Goal: Transaction & Acquisition: Book appointment/travel/reservation

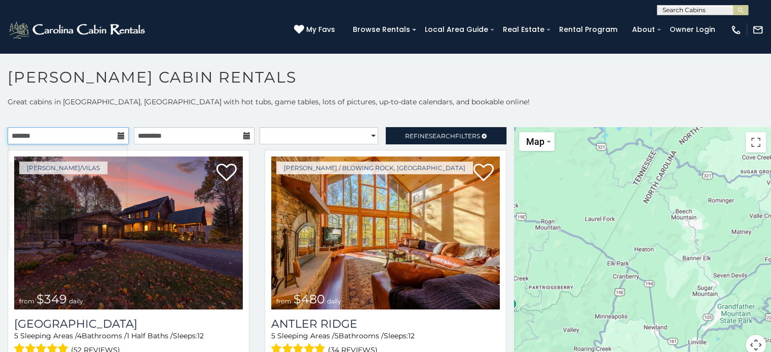
click at [86, 131] on input "text" at bounding box center [68, 135] width 121 height 17
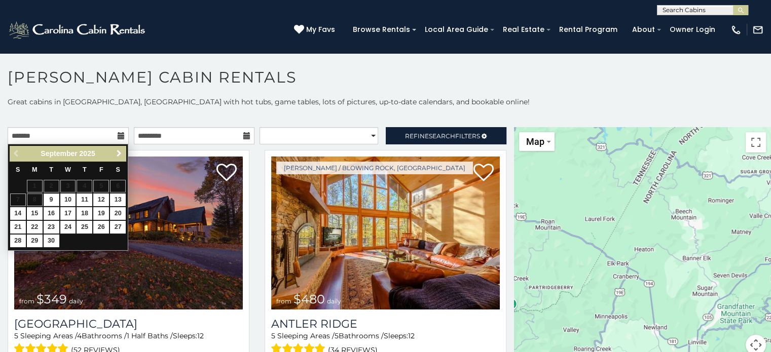
click at [120, 154] on span "Next" at bounding box center [119, 154] width 8 height 8
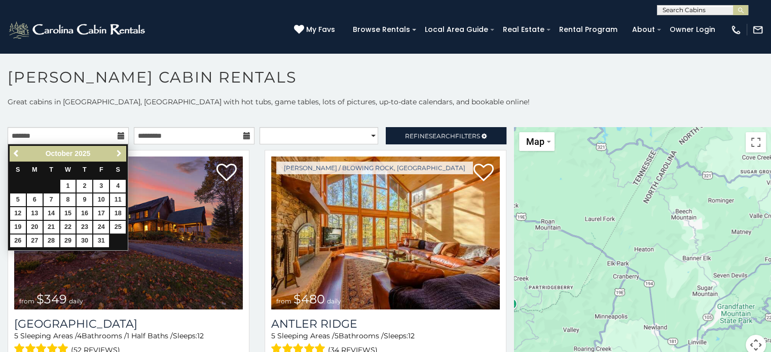
click at [119, 152] on span "Next" at bounding box center [119, 154] width 8 height 8
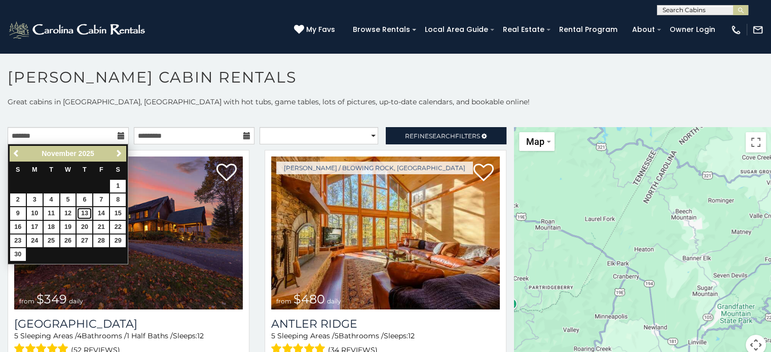
click at [89, 213] on link "13" at bounding box center [85, 213] width 16 height 13
type input "**********"
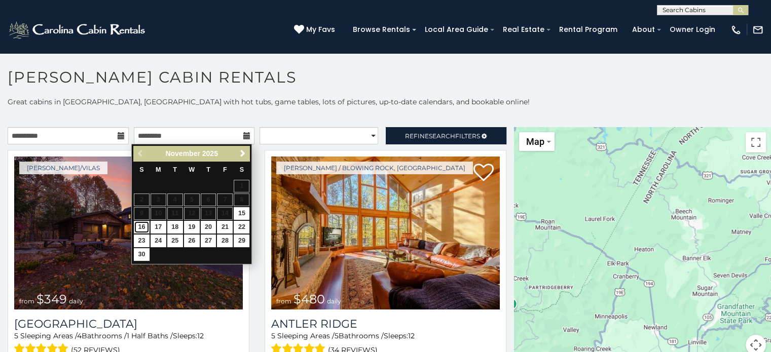
click at [138, 227] on link "16" at bounding box center [142, 227] width 16 height 13
type input "**********"
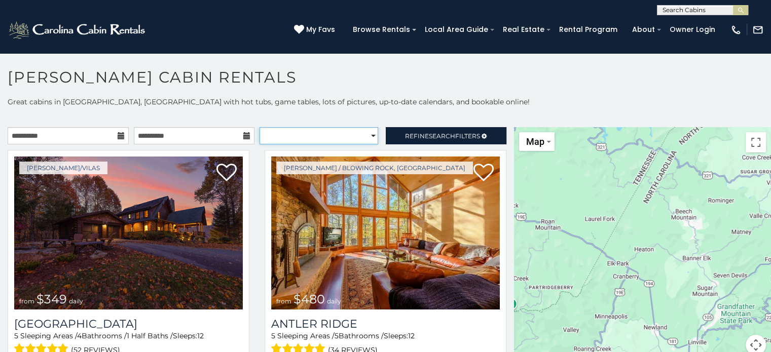
click at [352, 136] on select "**********" at bounding box center [319, 135] width 119 height 17
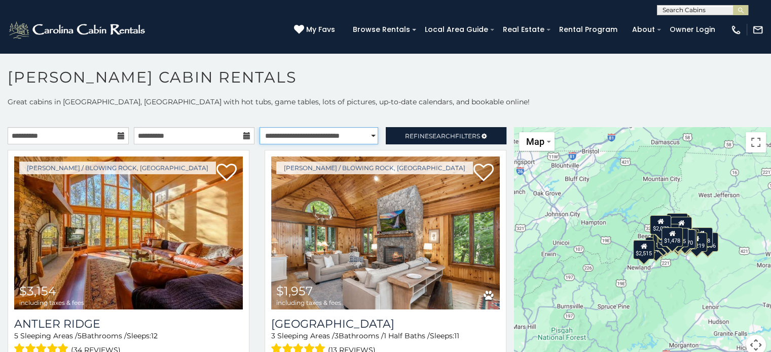
click at [260, 127] on select "**********" at bounding box center [319, 135] width 119 height 17
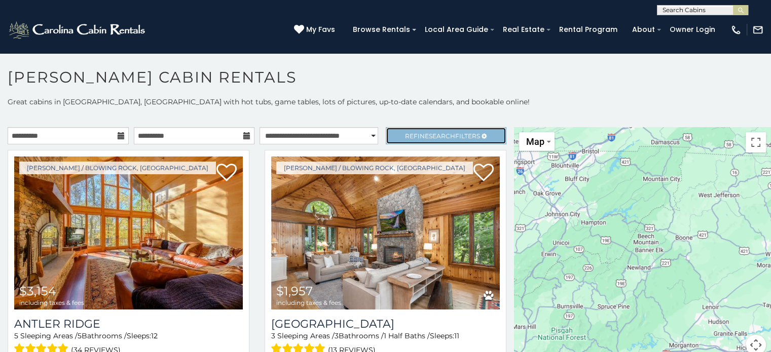
click at [429, 135] on span "Search" at bounding box center [442, 136] width 26 height 8
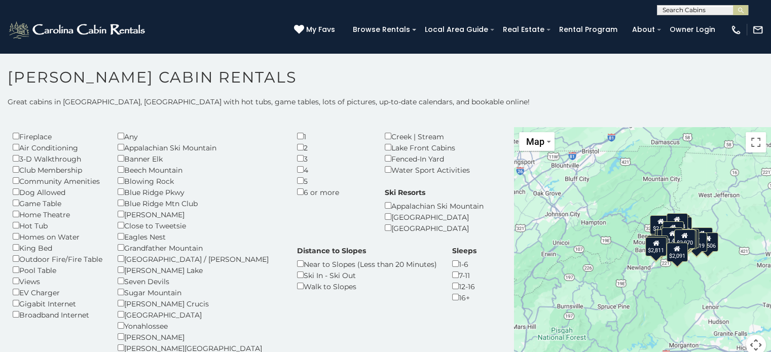
scroll to position [51, 0]
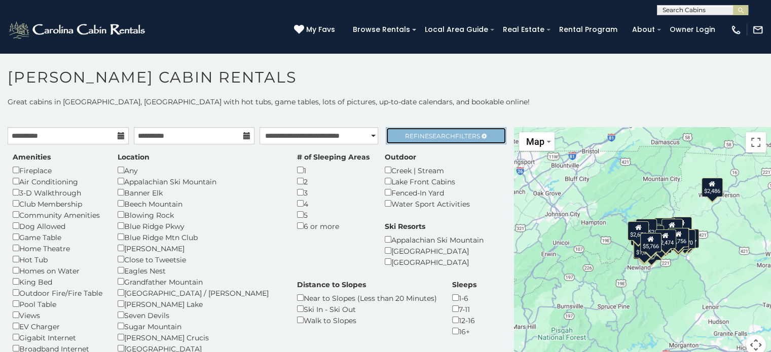
click at [411, 138] on span "Refine Search Filters" at bounding box center [442, 136] width 75 height 8
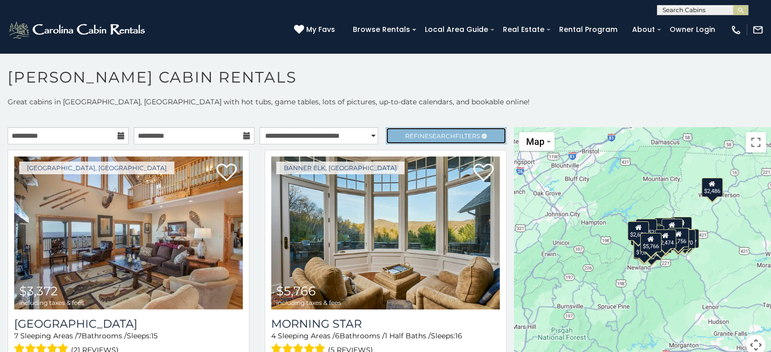
click at [429, 132] on span "Search" at bounding box center [442, 136] width 26 height 8
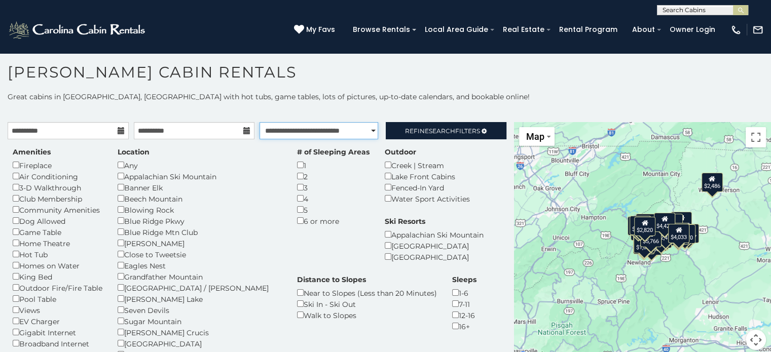
click at [284, 132] on select "**********" at bounding box center [319, 130] width 119 height 17
select select "*********"
click at [260, 122] on select "**********" at bounding box center [319, 130] width 119 height 17
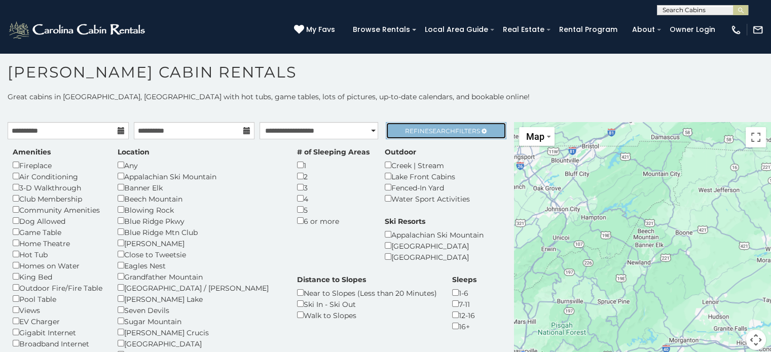
click at [410, 131] on span "Refine Search Filters" at bounding box center [442, 131] width 75 height 8
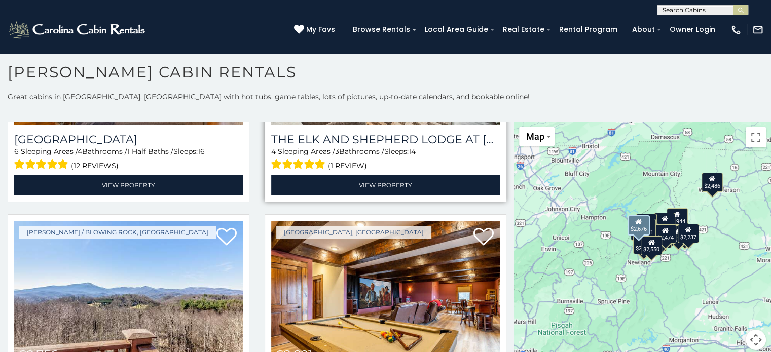
scroll to position [3244, 0]
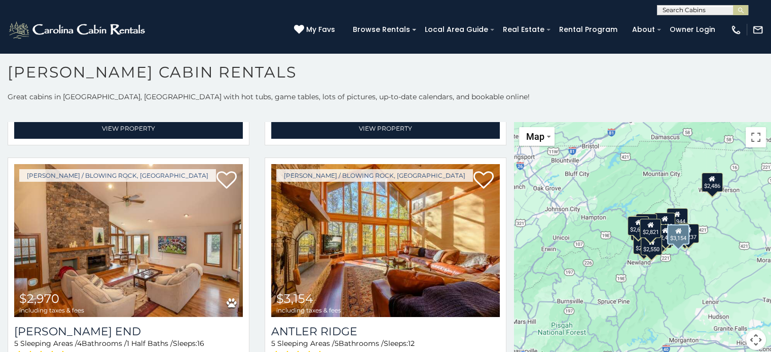
scroll to position [9, 0]
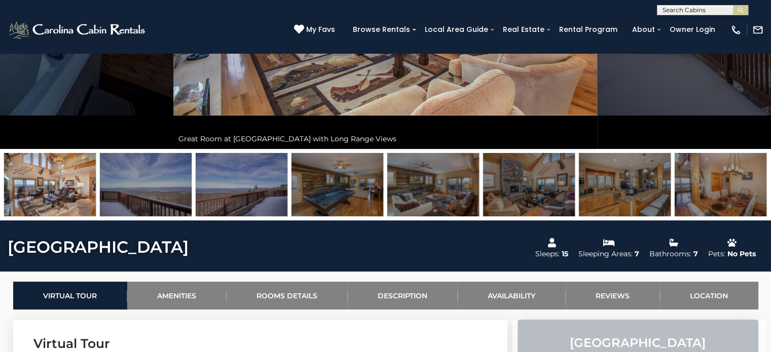
scroll to position [304, 0]
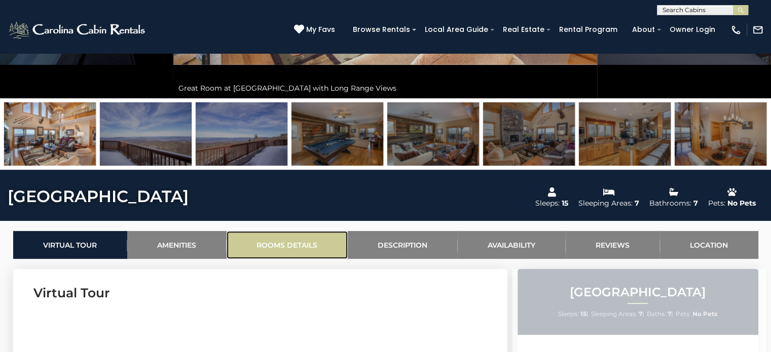
click at [276, 249] on link "Rooms Details" at bounding box center [287, 245] width 121 height 28
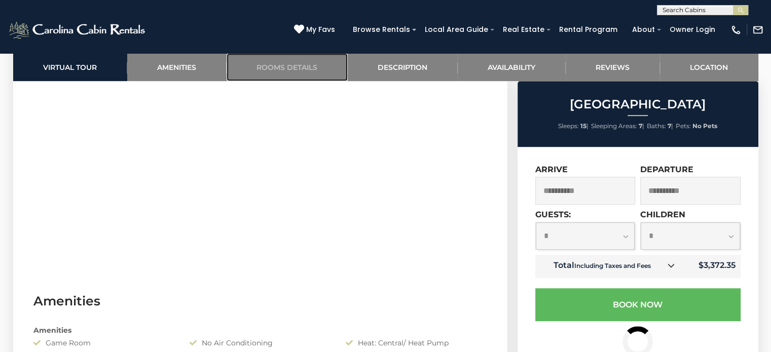
scroll to position [477, 0]
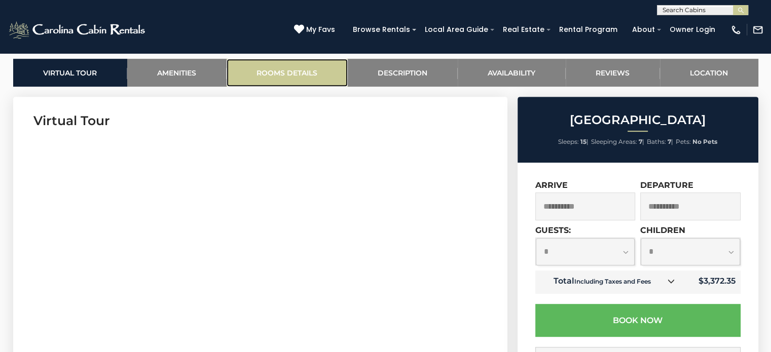
click at [283, 71] on link "Rooms Details" at bounding box center [287, 73] width 121 height 28
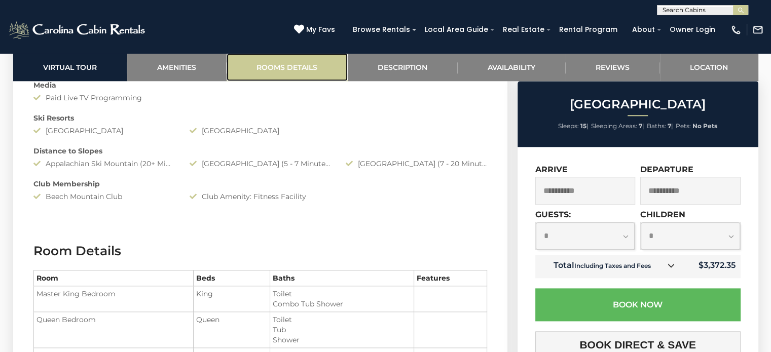
scroll to position [1288, 0]
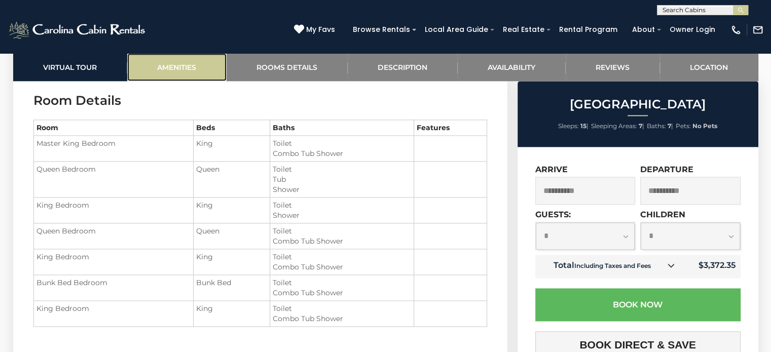
click at [175, 63] on link "Amenities" at bounding box center [176, 67] width 99 height 28
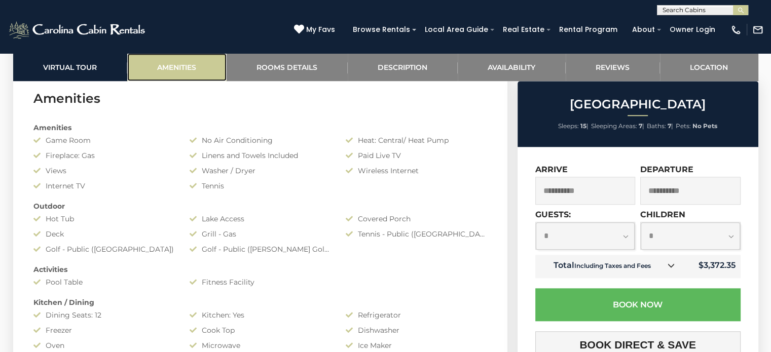
scroll to position [806, 0]
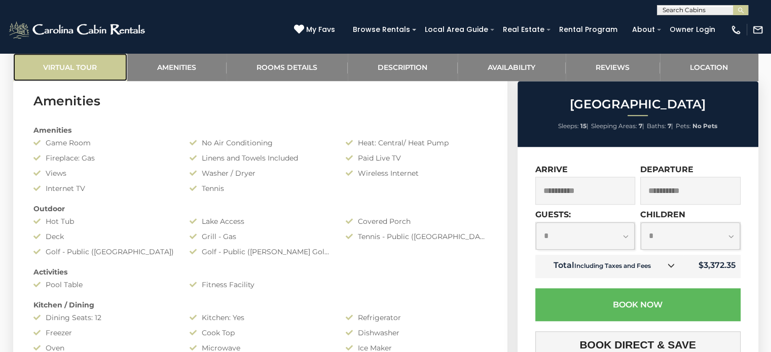
click at [97, 62] on link "Virtual Tour" at bounding box center [70, 67] width 114 height 28
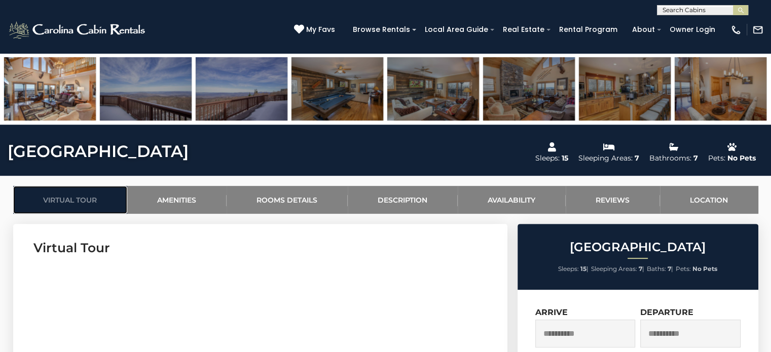
scroll to position [552, 0]
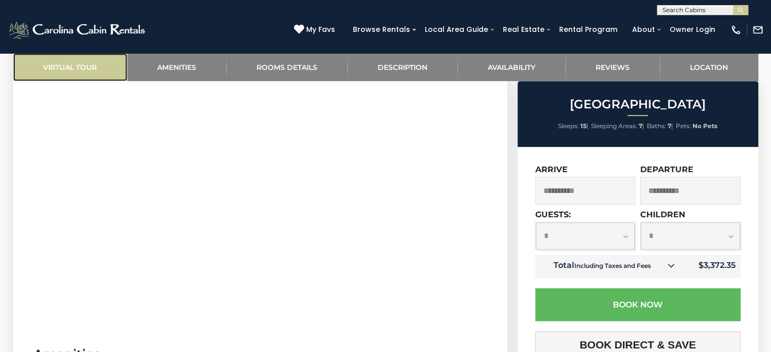
click at [68, 65] on link "Virtual Tour" at bounding box center [70, 67] width 114 height 28
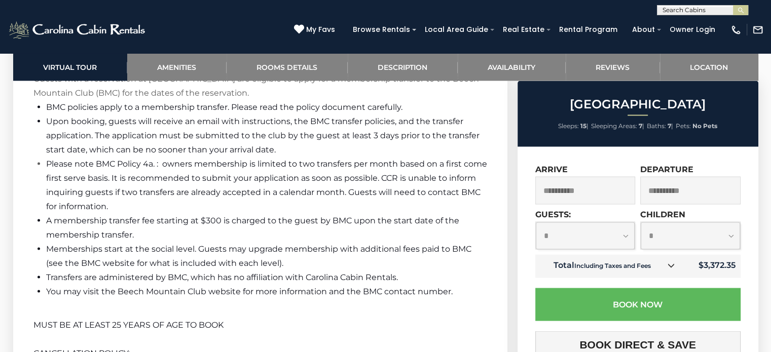
scroll to position [1977, 0]
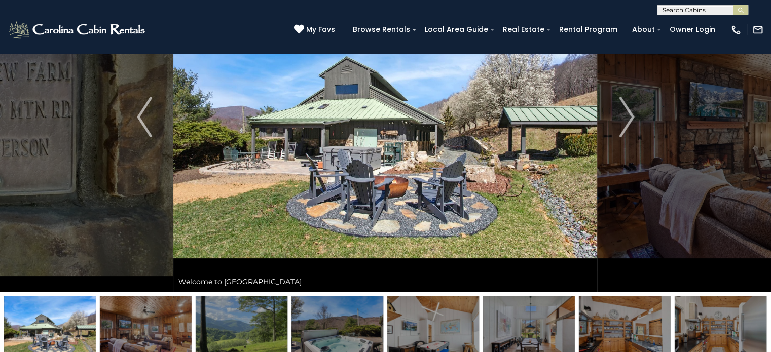
scroll to position [101, 0]
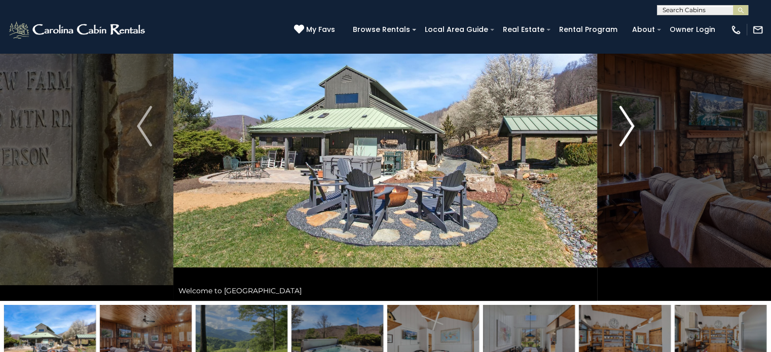
click at [631, 125] on img "Next" at bounding box center [626, 126] width 15 height 41
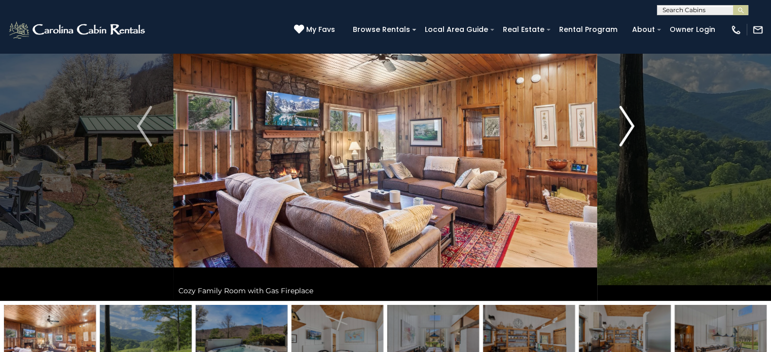
click at [631, 125] on img "Next" at bounding box center [626, 126] width 15 height 41
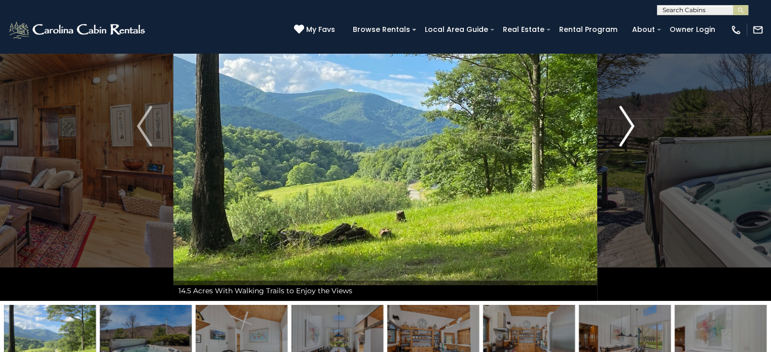
click at [631, 125] on img "Next" at bounding box center [626, 126] width 15 height 41
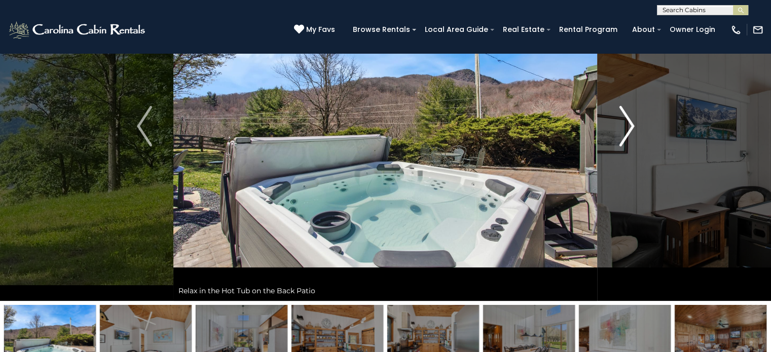
click at [631, 125] on img "Next" at bounding box center [626, 126] width 15 height 41
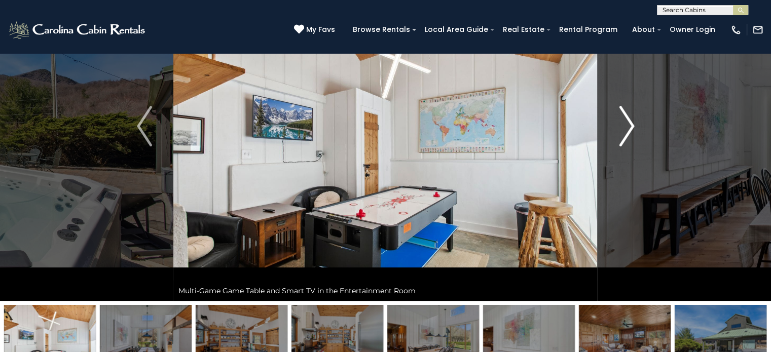
click at [631, 125] on img "Next" at bounding box center [626, 126] width 15 height 41
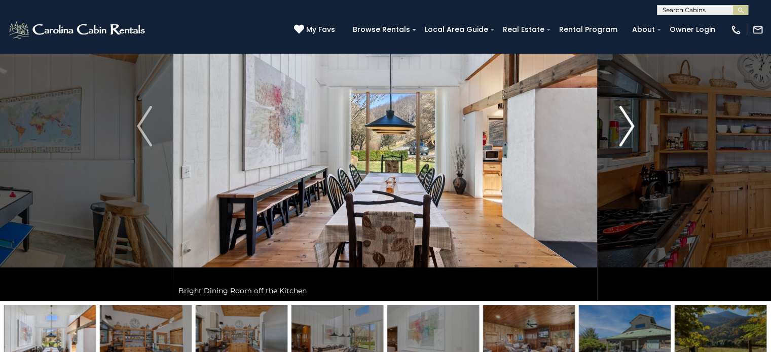
click at [631, 125] on img "Next" at bounding box center [626, 126] width 15 height 41
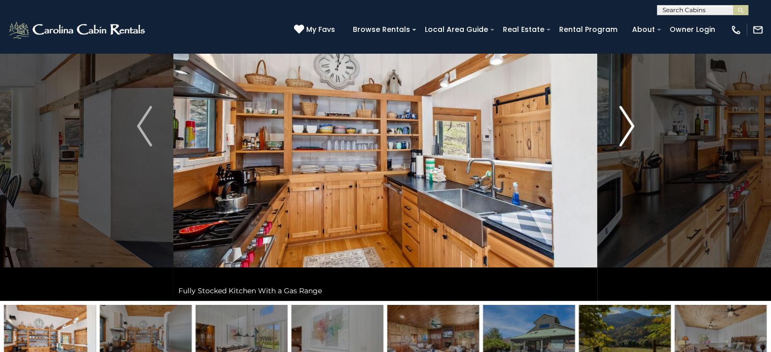
click at [631, 125] on img "Next" at bounding box center [626, 126] width 15 height 41
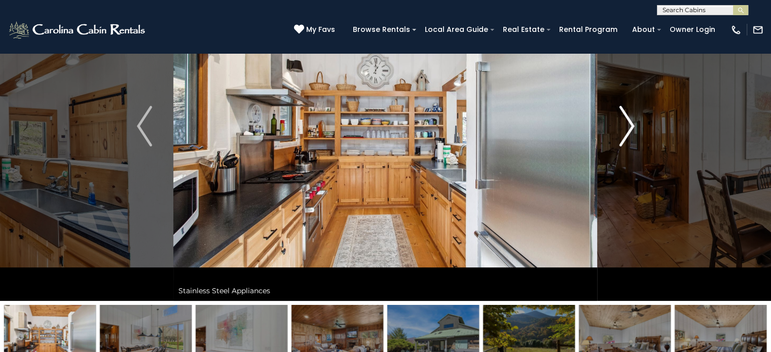
click at [631, 125] on img "Next" at bounding box center [626, 126] width 15 height 41
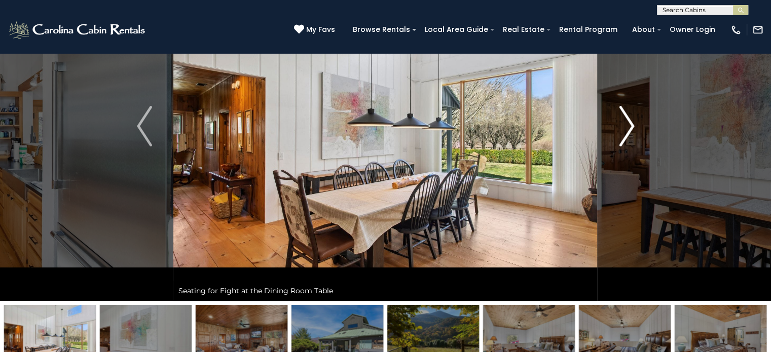
click at [631, 125] on img "Next" at bounding box center [626, 126] width 15 height 41
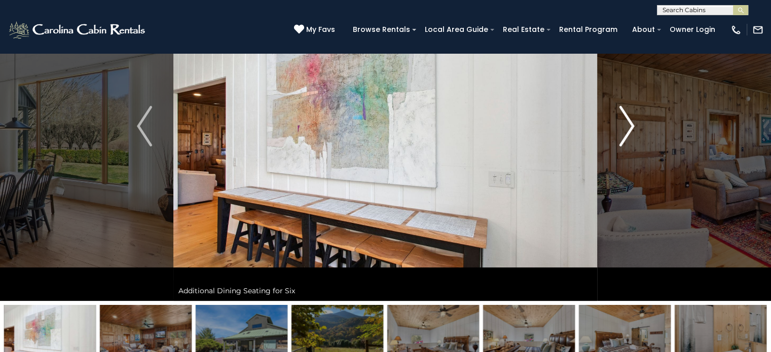
click at [631, 125] on img "Next" at bounding box center [626, 126] width 15 height 41
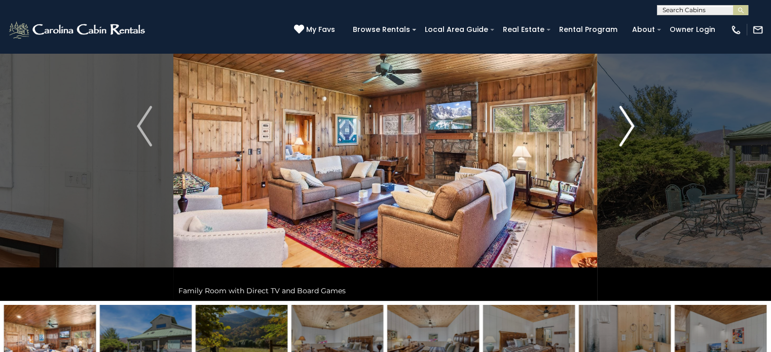
click at [631, 125] on img "Next" at bounding box center [626, 126] width 15 height 41
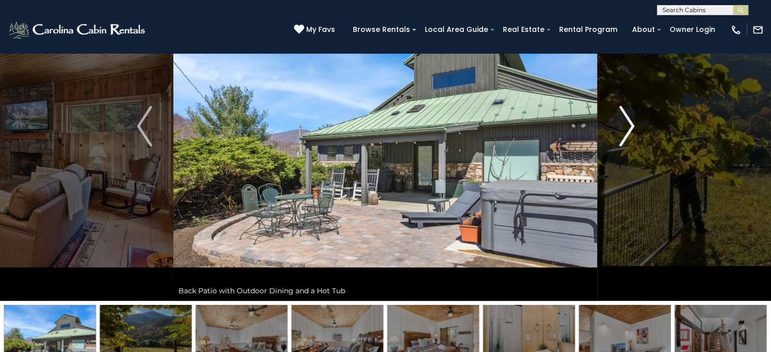
click at [631, 125] on img "Next" at bounding box center [626, 126] width 15 height 41
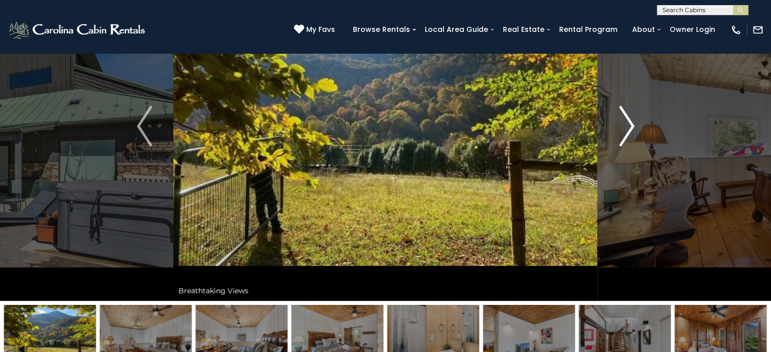
click at [631, 125] on img "Next" at bounding box center [626, 126] width 15 height 41
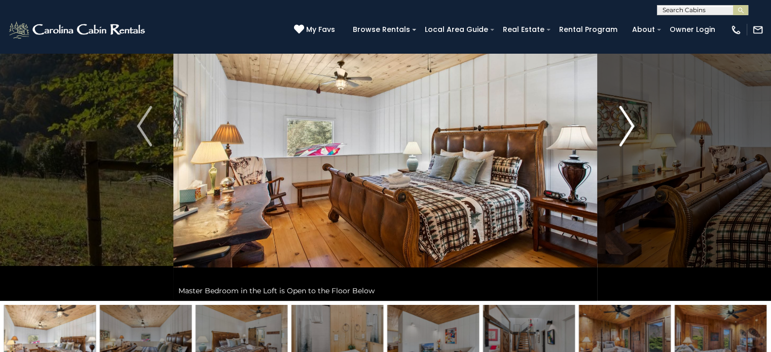
click at [631, 125] on img "Next" at bounding box center [626, 126] width 15 height 41
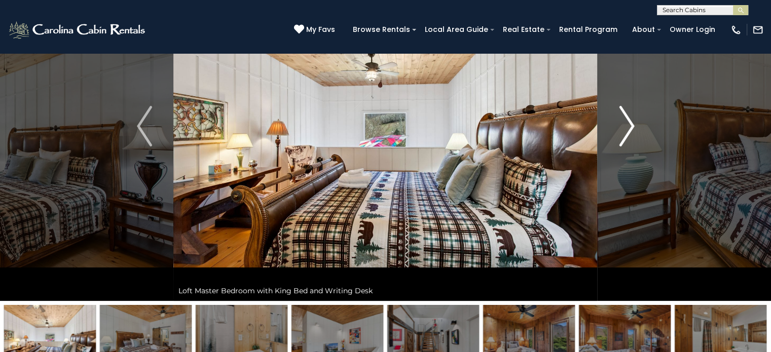
click at [631, 125] on img "Next" at bounding box center [626, 126] width 15 height 41
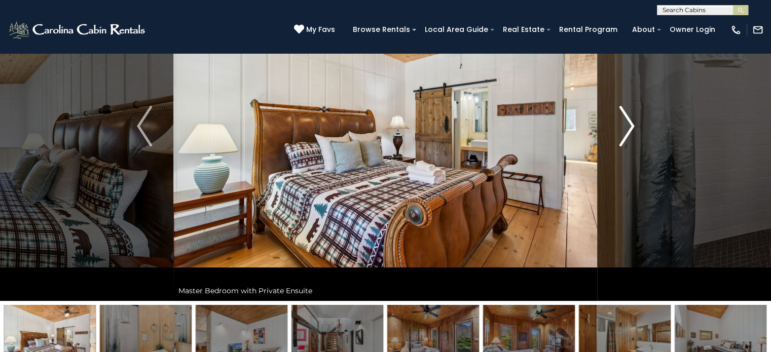
click at [631, 125] on img "Next" at bounding box center [626, 126] width 15 height 41
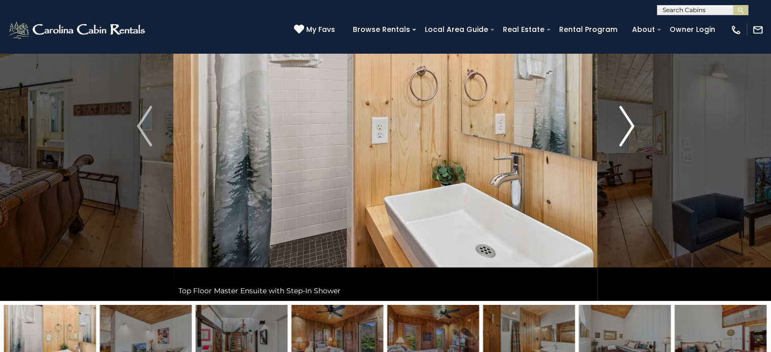
click at [631, 125] on img "Next" at bounding box center [626, 126] width 15 height 41
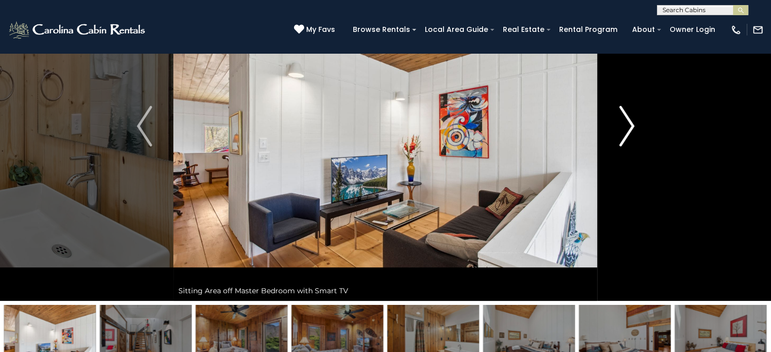
click at [631, 125] on img "Next" at bounding box center [626, 126] width 15 height 41
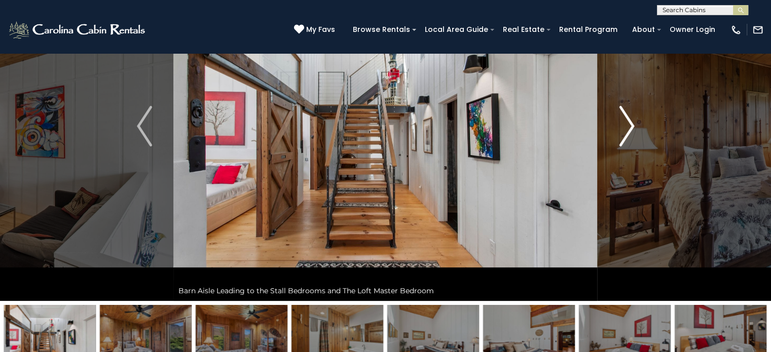
click at [631, 125] on img "Next" at bounding box center [626, 126] width 15 height 41
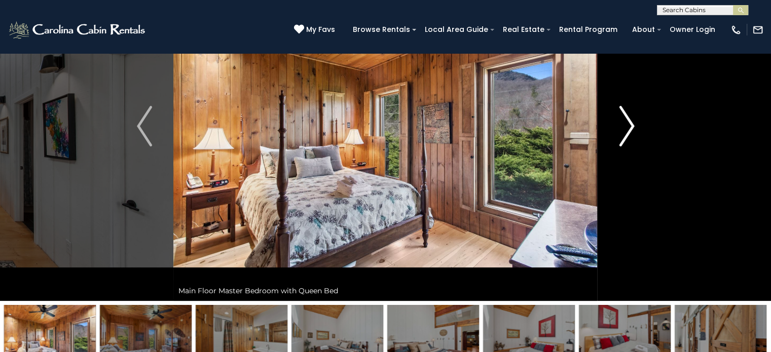
click at [631, 125] on img "Next" at bounding box center [626, 126] width 15 height 41
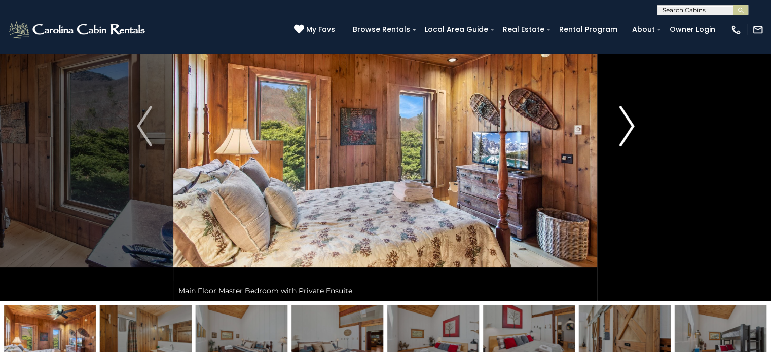
click at [631, 125] on img "Next" at bounding box center [626, 126] width 15 height 41
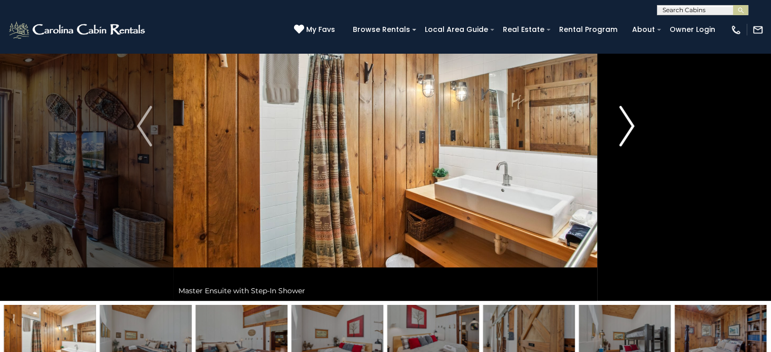
click at [631, 125] on img "Next" at bounding box center [626, 126] width 15 height 41
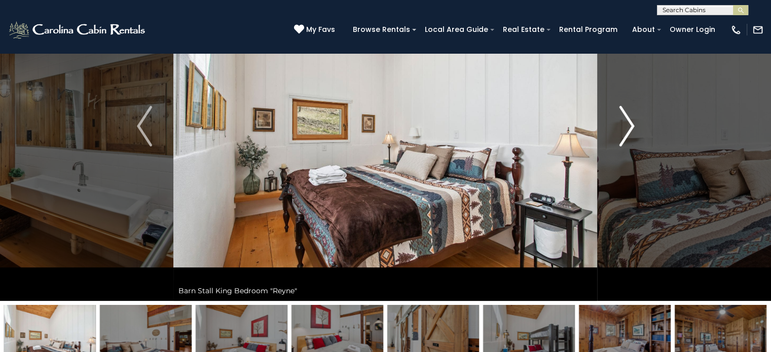
click at [631, 125] on img "Next" at bounding box center [626, 126] width 15 height 41
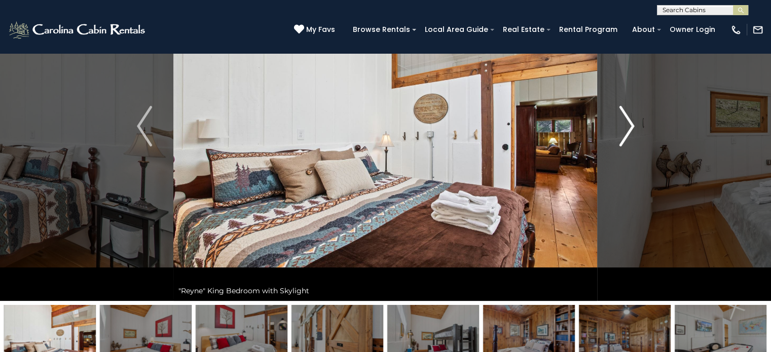
click at [631, 125] on img "Next" at bounding box center [626, 126] width 15 height 41
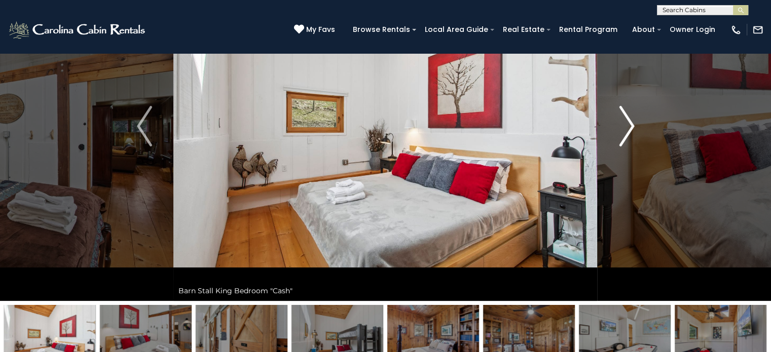
click at [631, 125] on img "Next" at bounding box center [626, 126] width 15 height 41
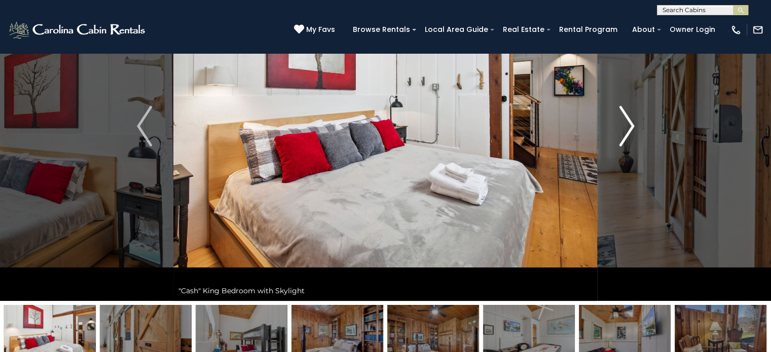
click at [631, 125] on img "Next" at bounding box center [626, 126] width 15 height 41
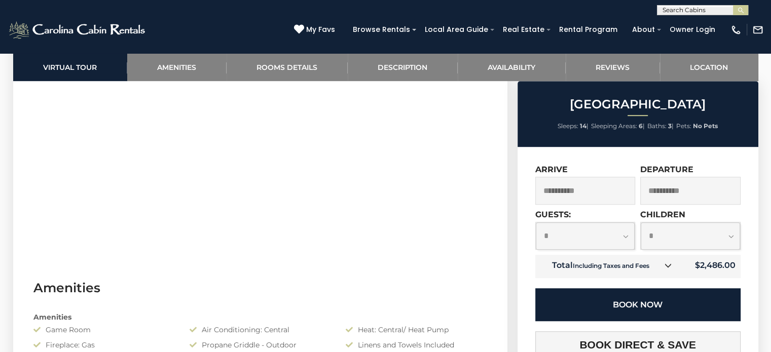
scroll to position [659, 0]
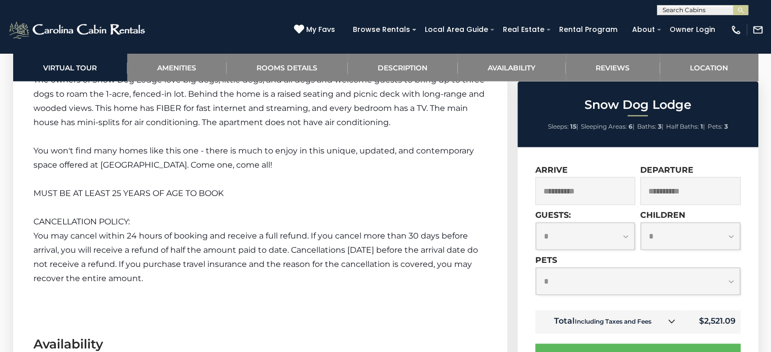
scroll to position [1926, 0]
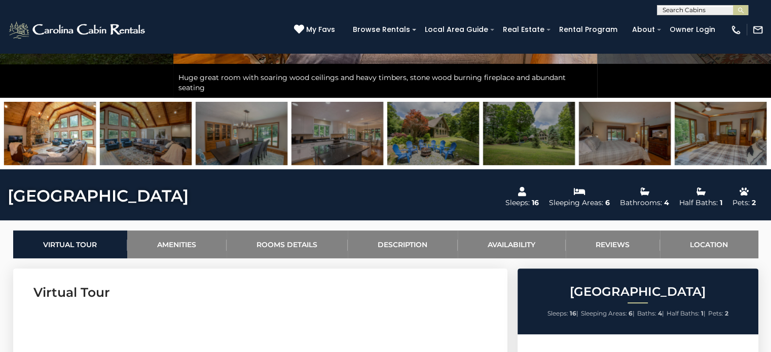
scroll to position [304, 0]
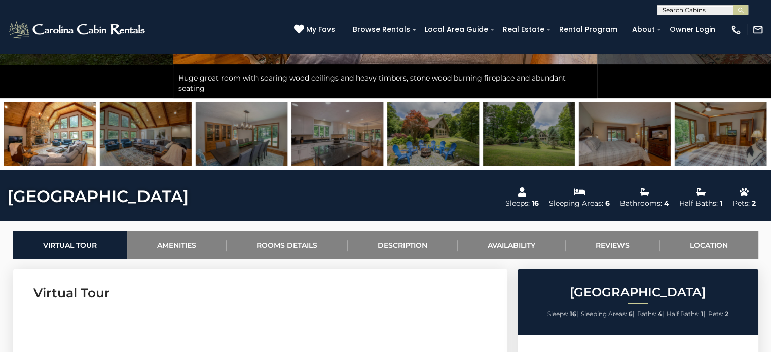
click at [724, 148] on img at bounding box center [721, 133] width 92 height 63
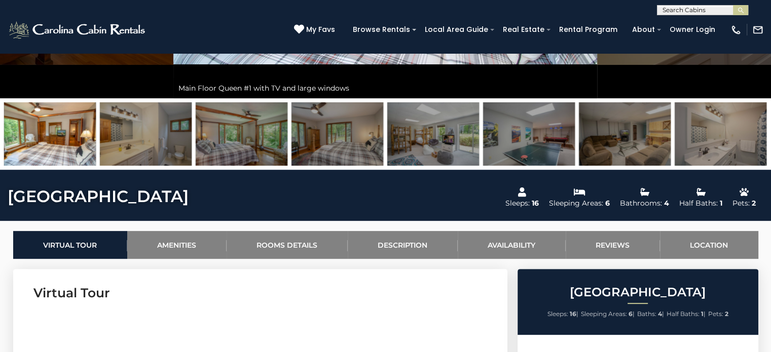
click at [447, 125] on img at bounding box center [433, 133] width 92 height 63
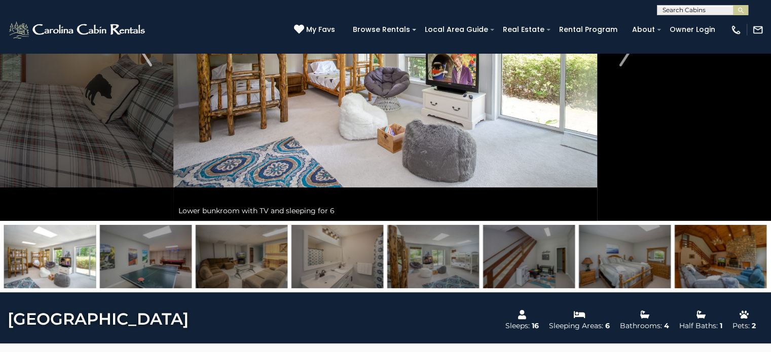
scroll to position [203, 0]
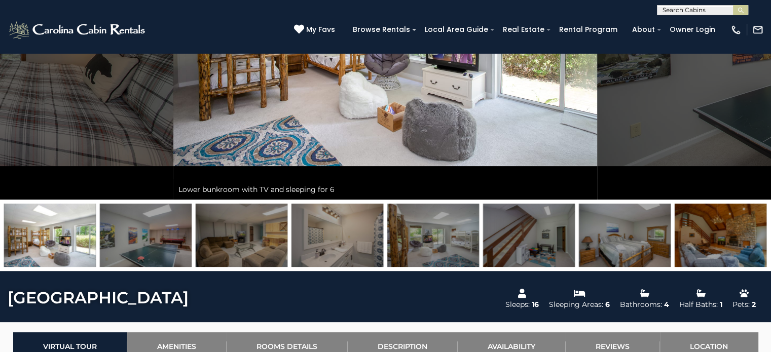
click at [428, 245] on img at bounding box center [433, 235] width 92 height 63
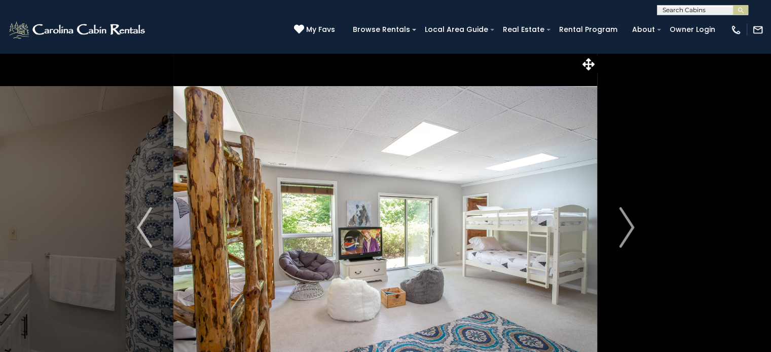
scroll to position [253, 0]
